Goal: Check status: Check status

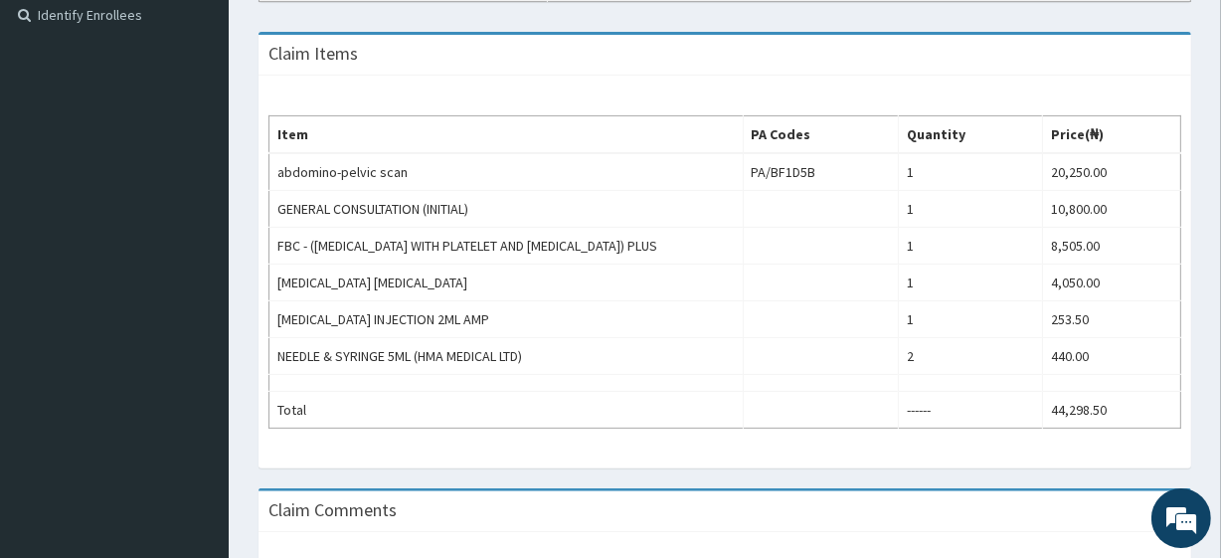
scroll to position [554, 0]
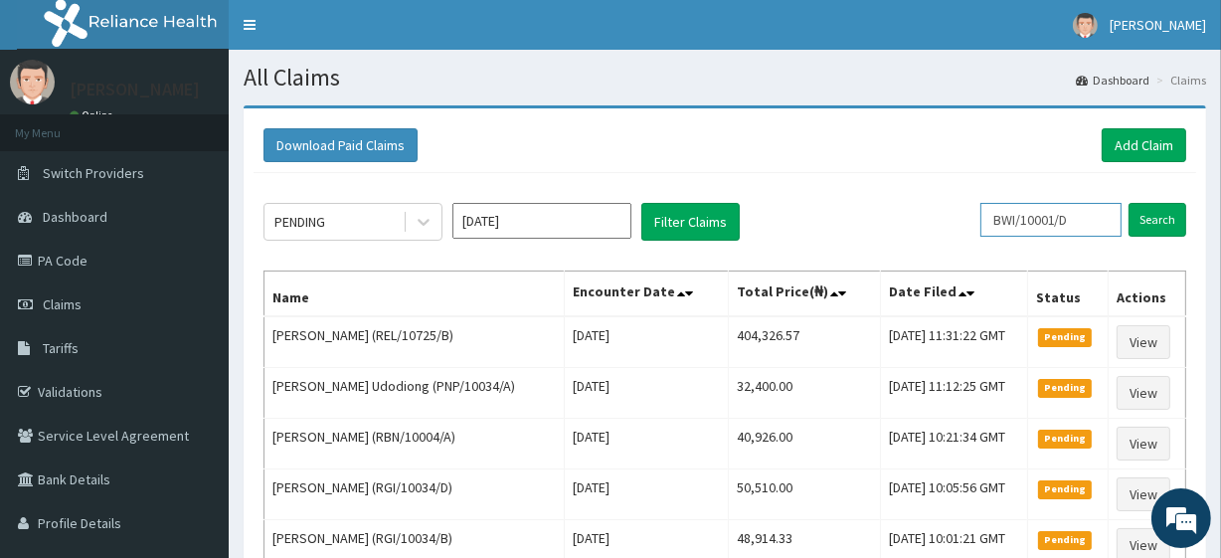
click at [1010, 219] on input "BWI/10001/D" at bounding box center [1050, 220] width 141 height 34
paste input "ALP/10001/A"
type input "ALP/10001/A"
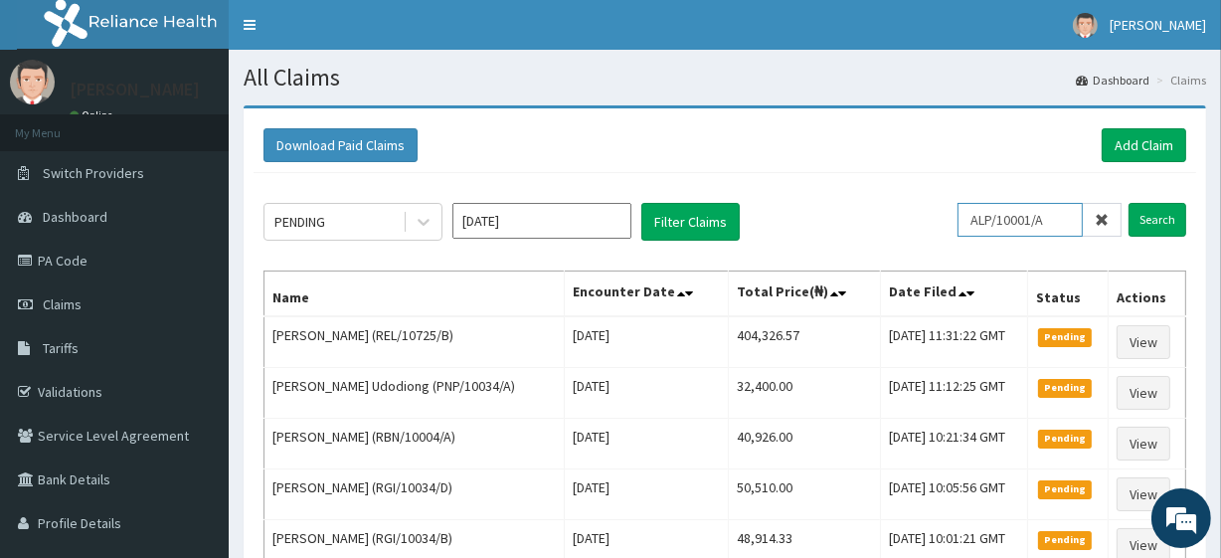
click at [1129, 203] on input "Search" at bounding box center [1158, 220] width 58 height 34
